Goal: Task Accomplishment & Management: Use online tool/utility

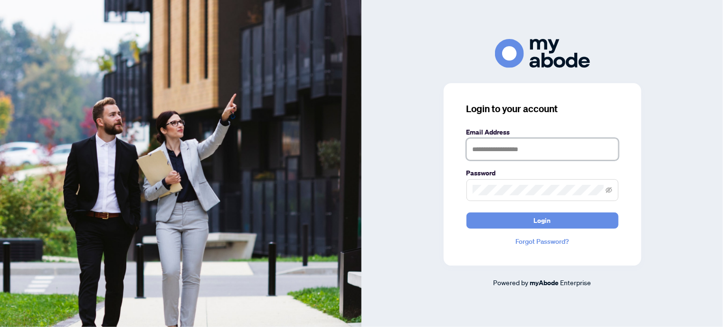
click at [517, 149] on input "text" at bounding box center [542, 149] width 152 height 22
type input "**********"
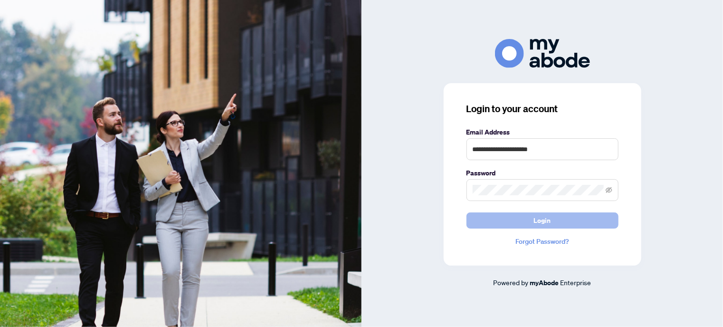
click at [543, 224] on span "Login" at bounding box center [542, 220] width 17 height 15
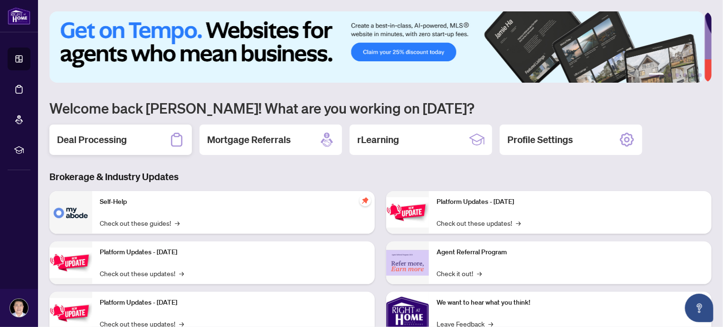
click at [95, 136] on h2 "Deal Processing" at bounding box center [92, 139] width 70 height 13
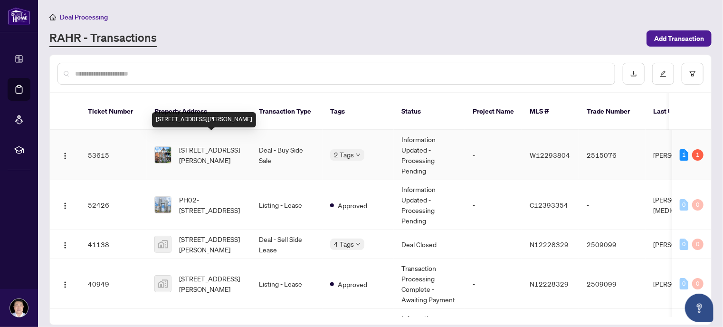
click at [205, 144] on span "[STREET_ADDRESS][PERSON_NAME]" at bounding box center [211, 154] width 65 height 21
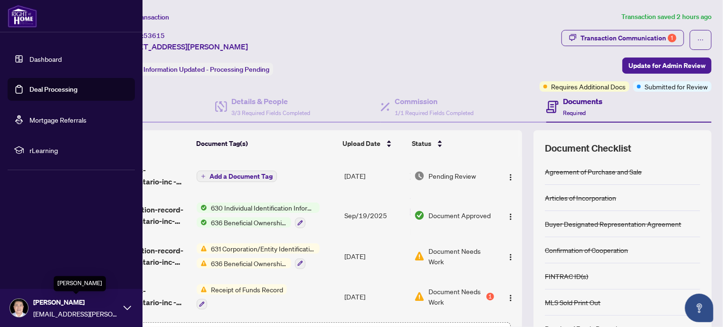
click at [48, 305] on span "[PERSON_NAME]" at bounding box center [75, 302] width 85 height 10
click at [42, 249] on span "Logout" at bounding box center [38, 251] width 21 height 15
